Goal: Find contact information: Find specific fact

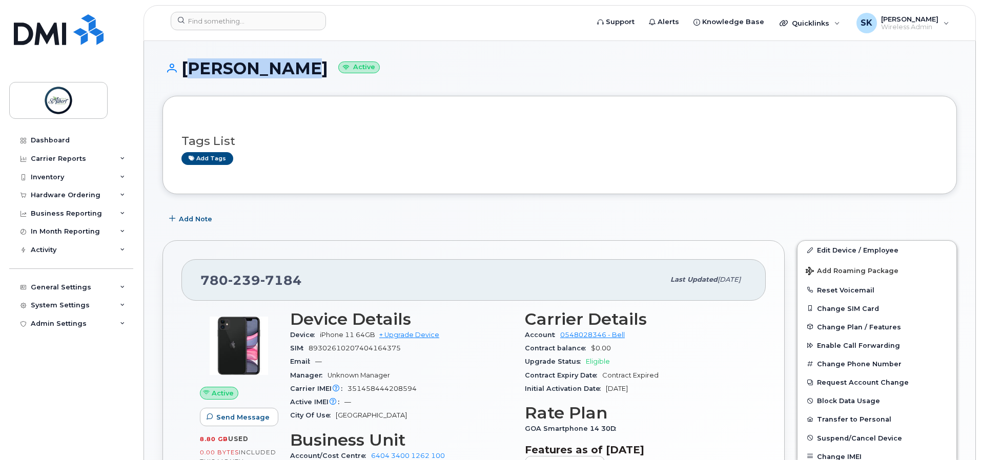
drag, startPoint x: 183, startPoint y: 66, endPoint x: 289, endPoint y: 66, distance: 106.6
click at [289, 66] on h1 "Mindy Smith Active" at bounding box center [559, 68] width 794 height 18
copy h1 "Mindy Smith"
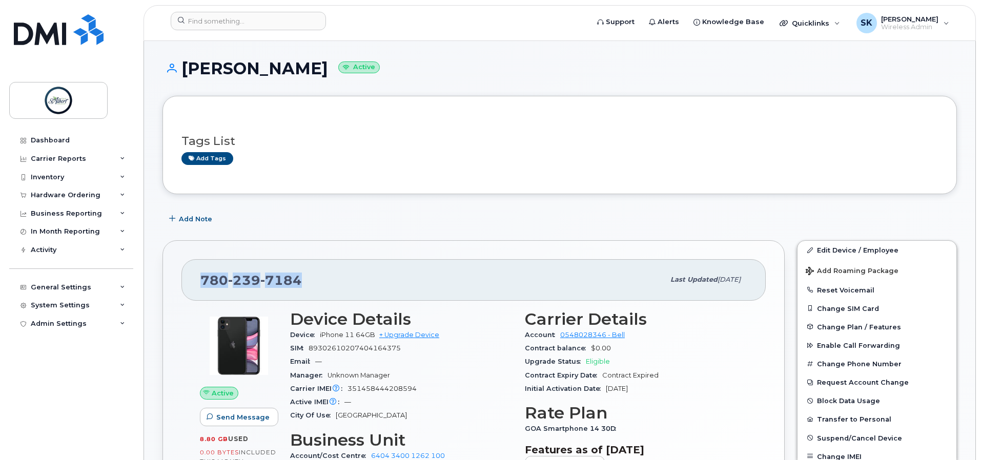
drag, startPoint x: 298, startPoint y: 280, endPoint x: 199, endPoint y: 278, distance: 98.4
click at [199, 278] on div "780 239 7184 Last updated Dec 05, 2024" at bounding box center [473, 279] width 584 height 41
copy span "780 239 7184"
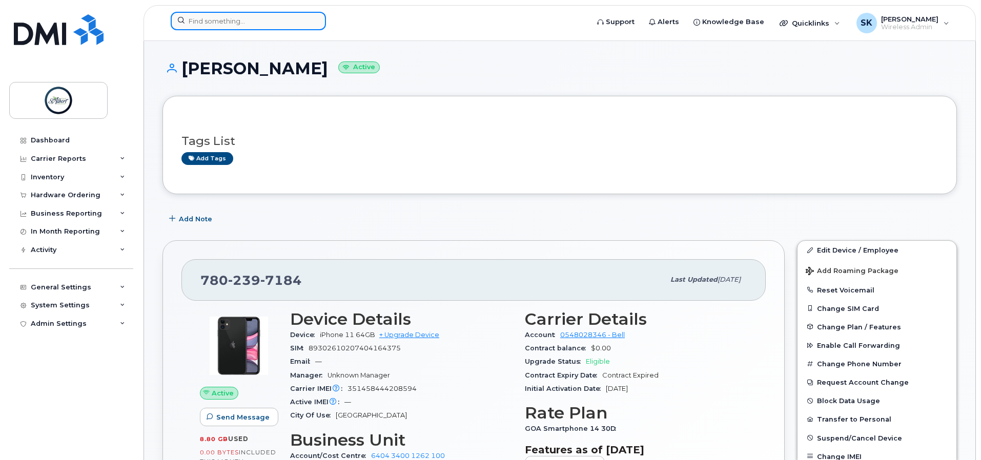
click at [261, 26] on input at bounding box center [248, 21] width 155 height 18
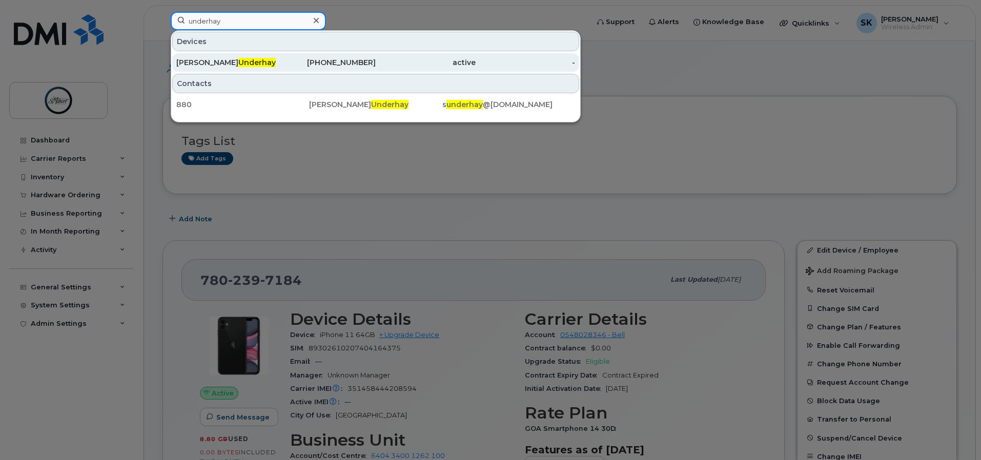
type input "underhay"
click at [276, 61] on link "Stephen Underhay 780-862-9241 active -" at bounding box center [375, 62] width 407 height 18
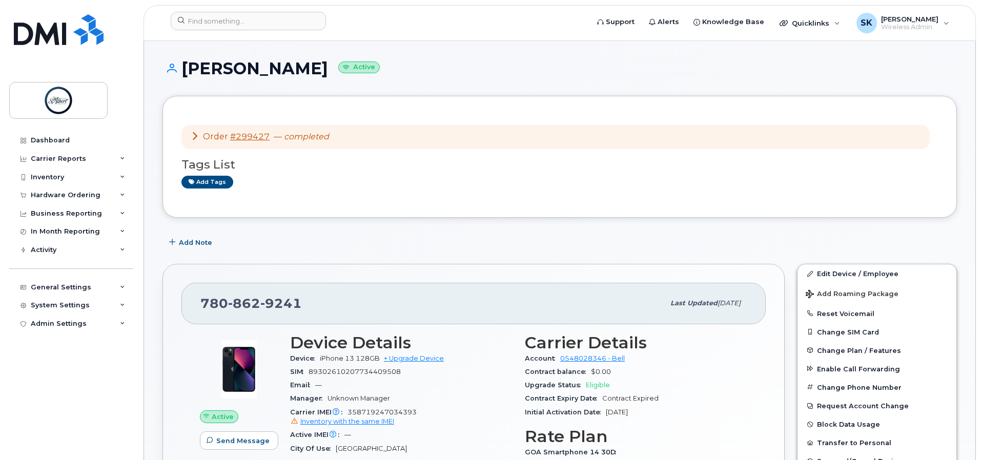
drag, startPoint x: 185, startPoint y: 69, endPoint x: 340, endPoint y: 72, distance: 154.8
click at [340, 72] on h1 "Stephen Underhay Active" at bounding box center [559, 68] width 794 height 18
copy h1 "Stephen Underhay"
drag, startPoint x: 284, startPoint y: 298, endPoint x: 199, endPoint y: 301, distance: 84.6
click at [199, 301] on div "780 862 9241 Last updated Sep 09, 2025" at bounding box center [473, 303] width 584 height 41
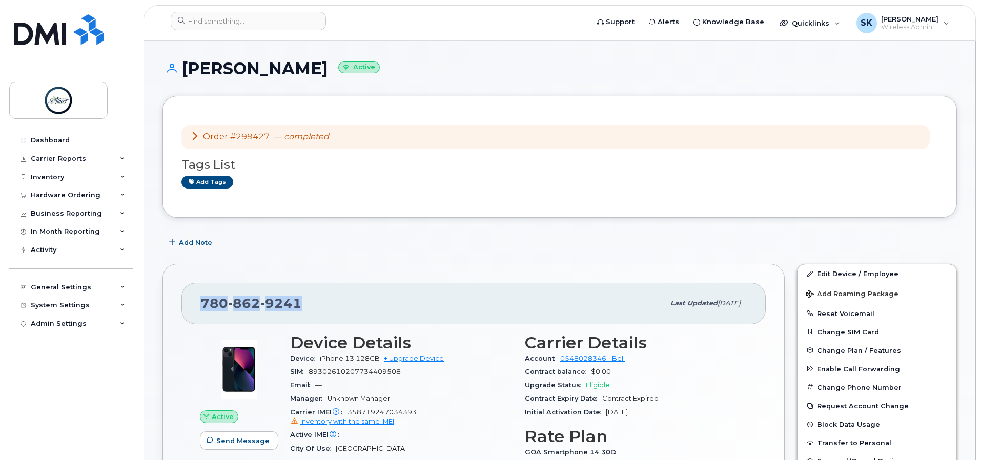
copy span "780 862 9241"
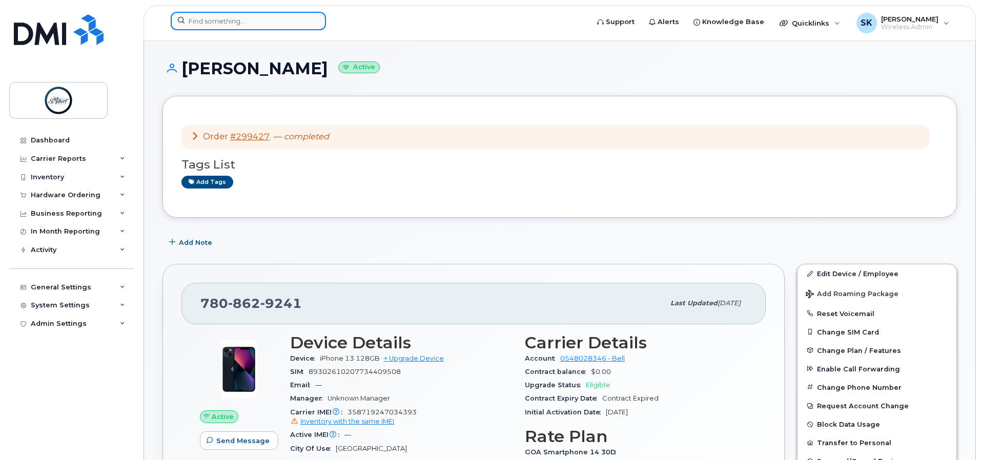
click at [250, 25] on input at bounding box center [248, 21] width 155 height 18
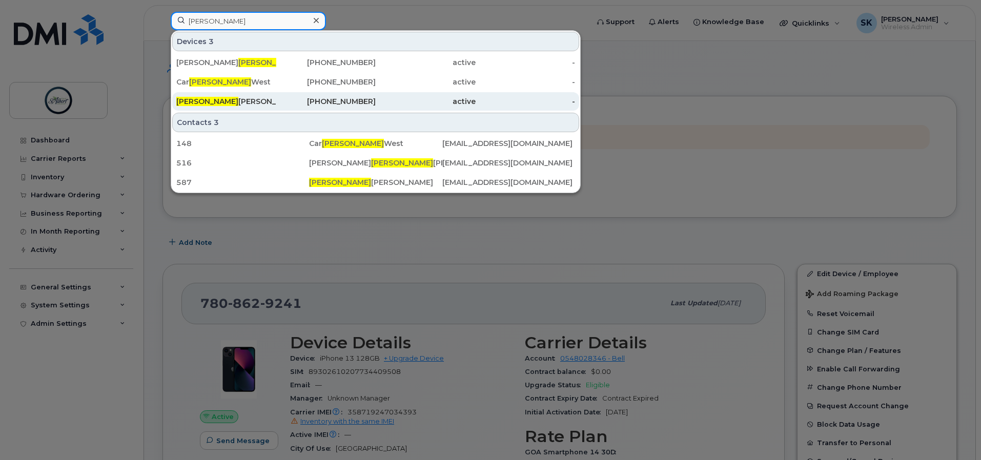
type input "leigh"
click at [231, 107] on div "Leigh Sawicki" at bounding box center [226, 101] width 100 height 18
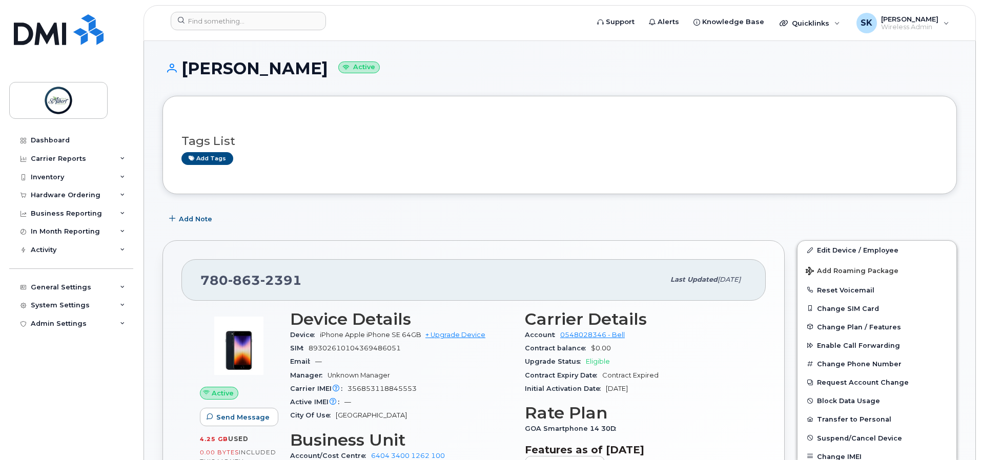
drag, startPoint x: 183, startPoint y: 68, endPoint x: 303, endPoint y: 69, distance: 119.4
click at [303, 69] on h1 "Leigh Sawicki Active" at bounding box center [559, 68] width 794 height 18
copy h1 "Leigh Sawicki"
drag, startPoint x: 300, startPoint y: 283, endPoint x: 204, endPoint y: 281, distance: 95.8
click at [204, 281] on div "780 863 2391" at bounding box center [432, 280] width 464 height 22
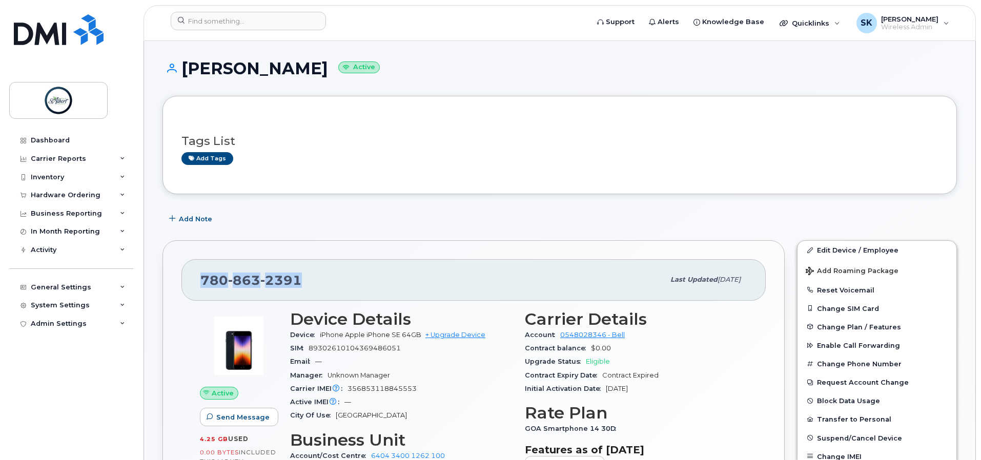
copy span "780 863 2391"
click at [49, 139] on div "Dashboard" at bounding box center [50, 140] width 39 height 8
